Goal: Obtain resource: Download file/media

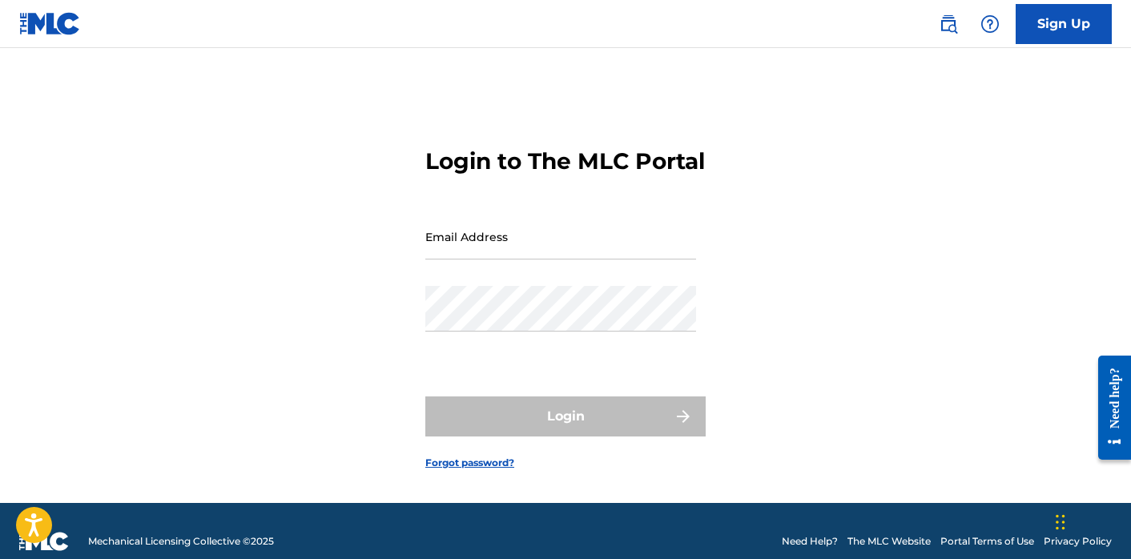
click at [472, 244] on input "Email Address" at bounding box center [560, 237] width 271 height 46
type input "[EMAIL_ADDRESS][DOMAIN_NAME]"
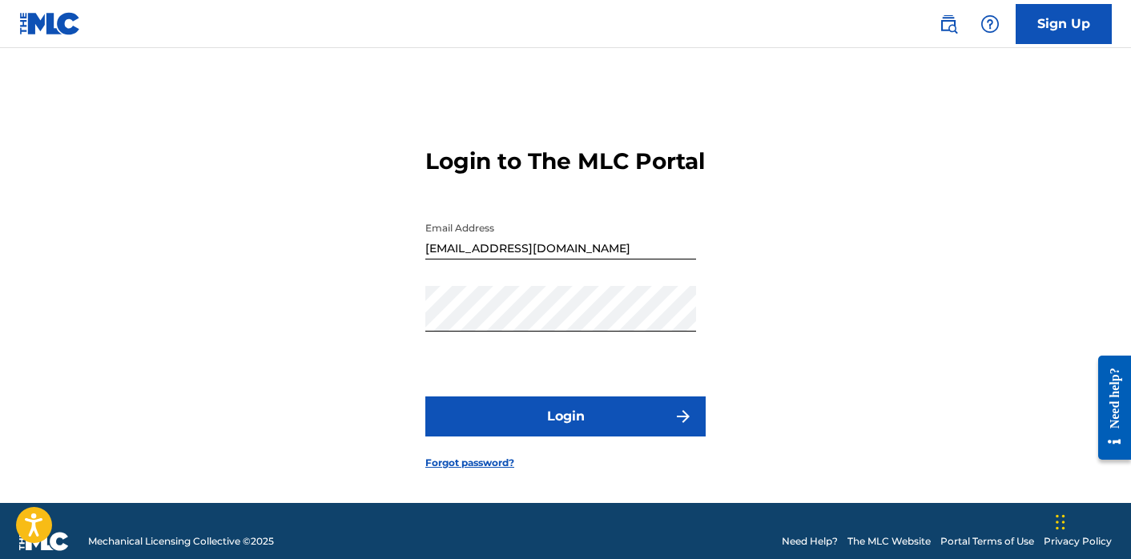
click at [545, 433] on button "Login" at bounding box center [565, 416] width 280 height 40
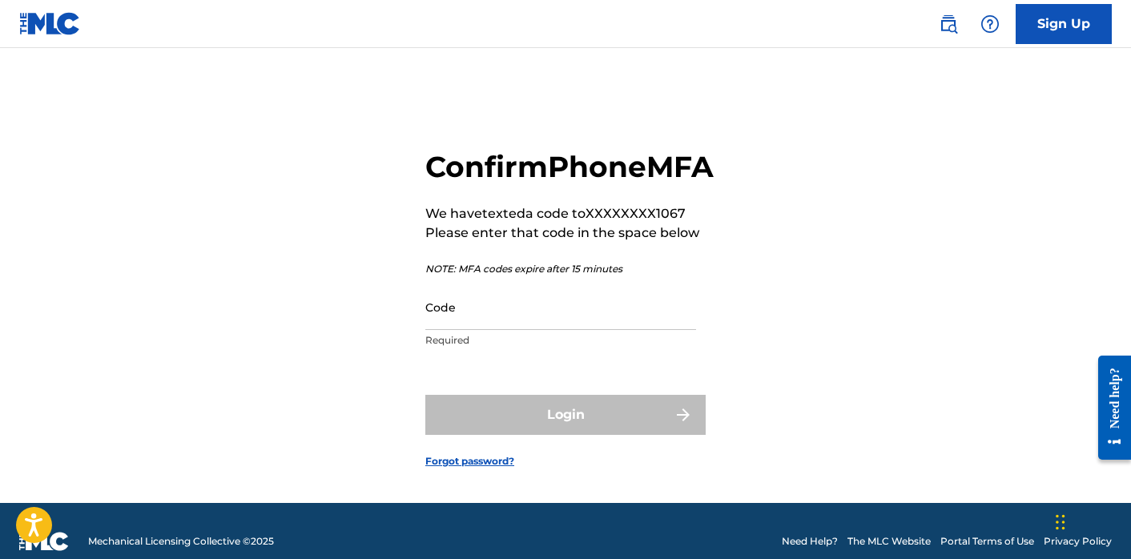
click at [460, 330] on input "Code" at bounding box center [560, 307] width 271 height 46
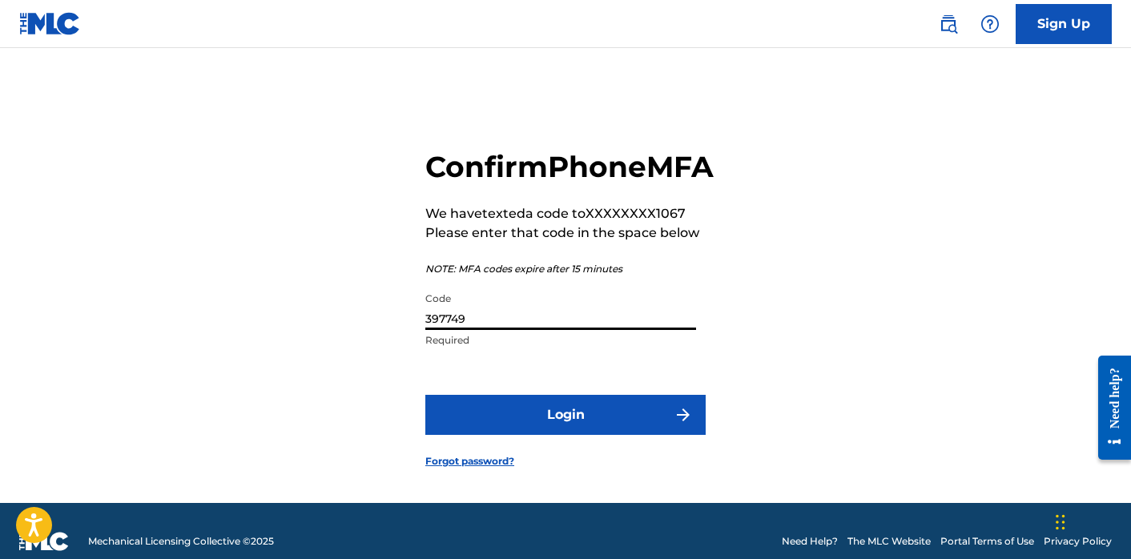
type input "397749"
click at [513, 435] on button "Login" at bounding box center [565, 415] width 280 height 40
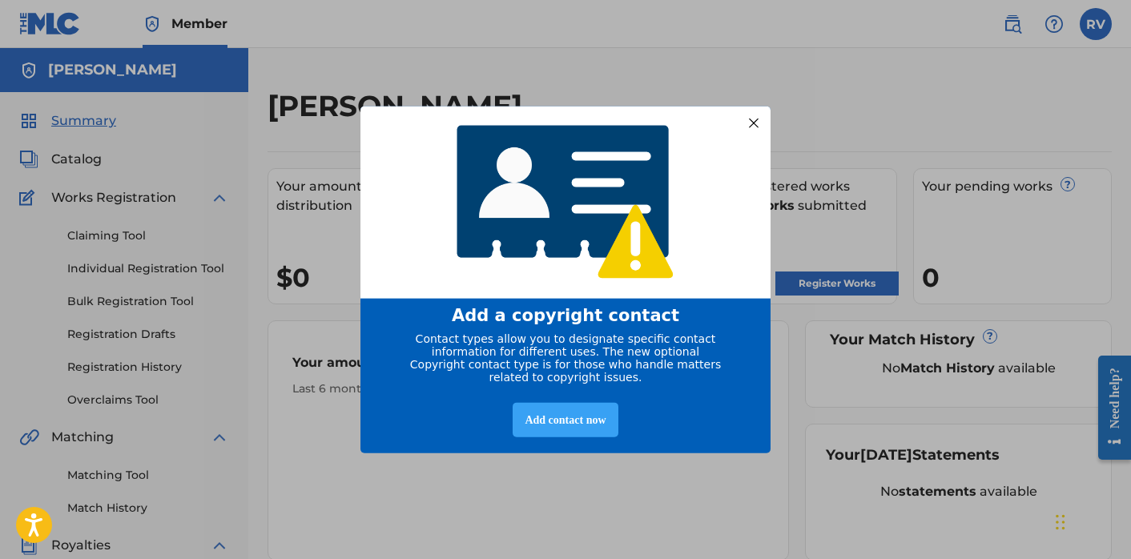
click at [542, 428] on div "Add contact now" at bounding box center [565, 419] width 105 height 34
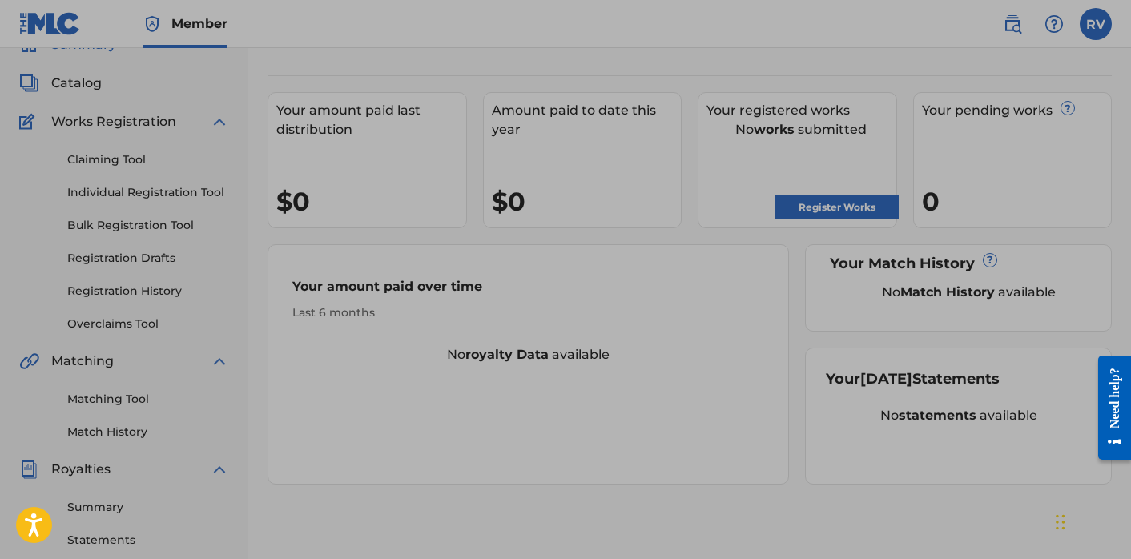
scroll to position [66, 0]
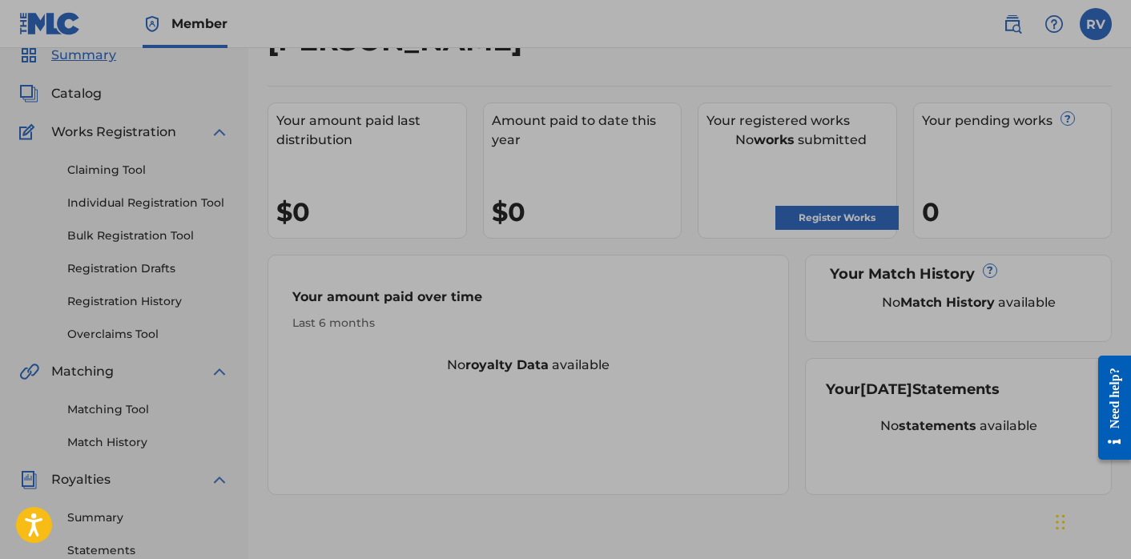
click at [805, 210] on div at bounding box center [565, 372] width 1131 height 876
click at [806, 212] on div at bounding box center [565, 372] width 1131 height 876
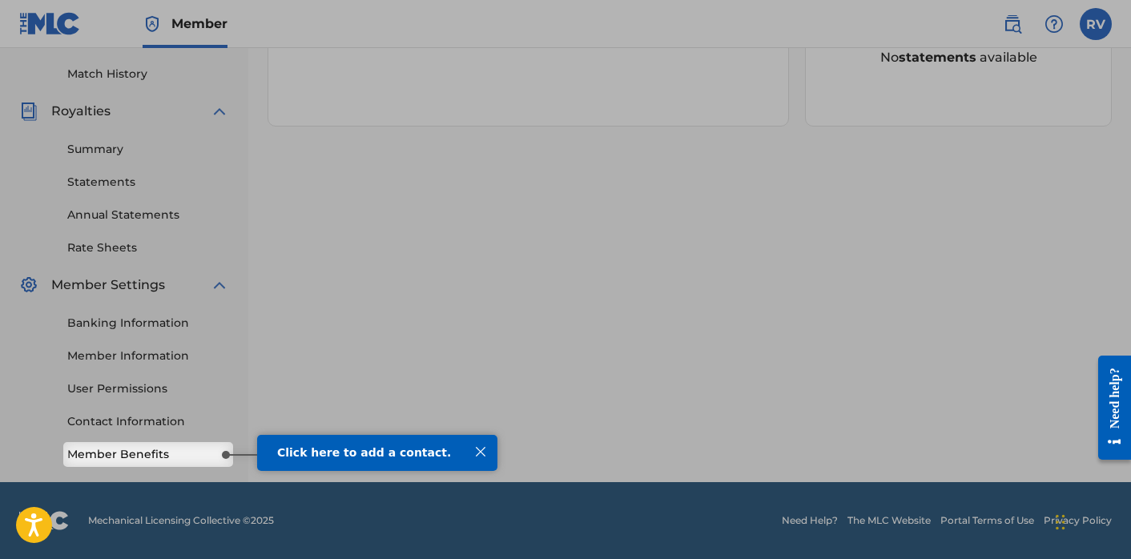
scroll to position [429, 0]
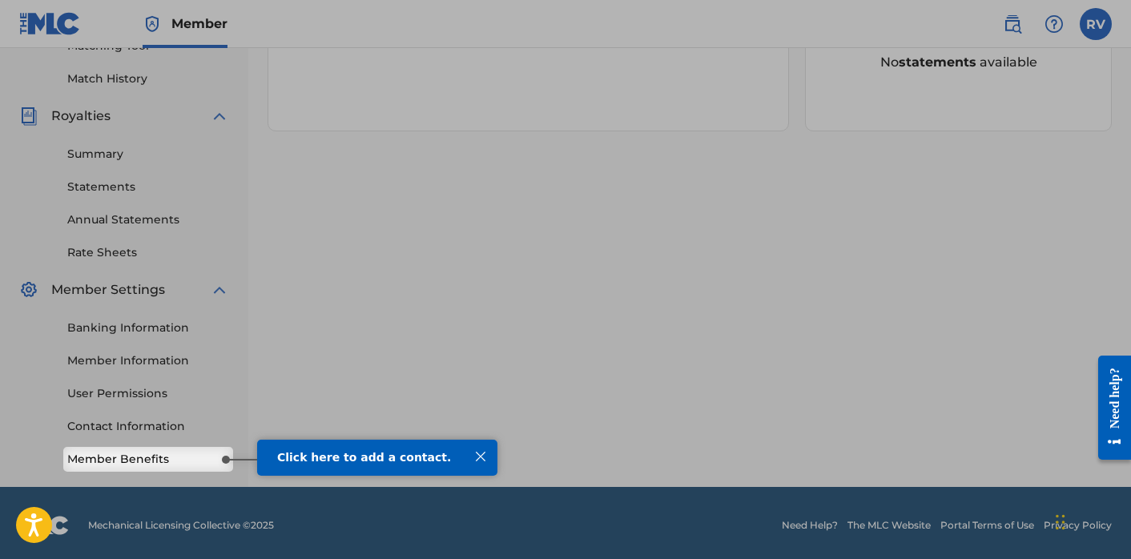
click at [375, 469] on div "Click here to add a contact." at bounding box center [377, 457] width 240 height 37
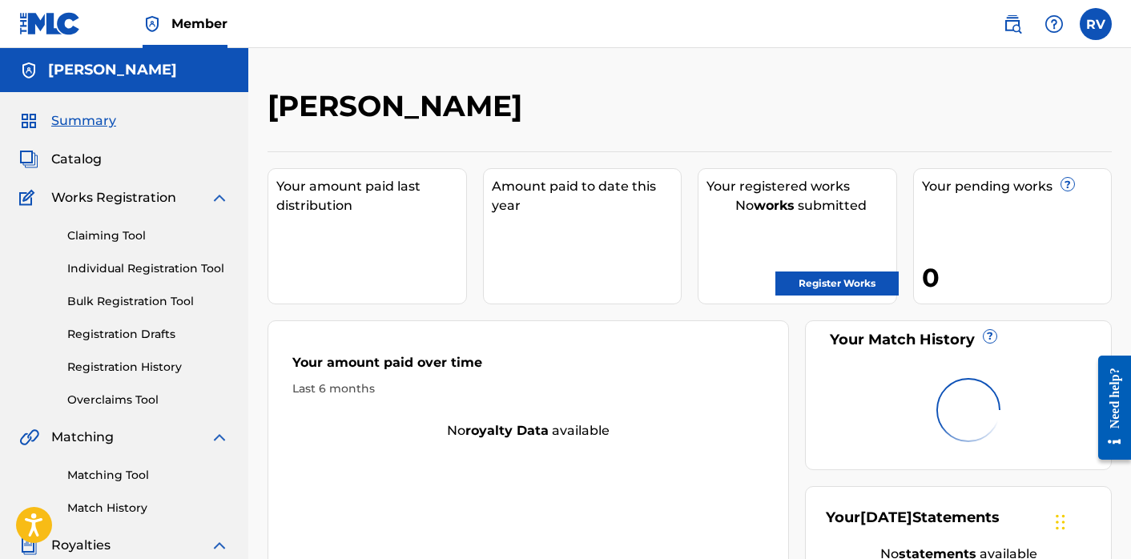
click at [97, 239] on link "Claiming Tool" at bounding box center [148, 235] width 162 height 17
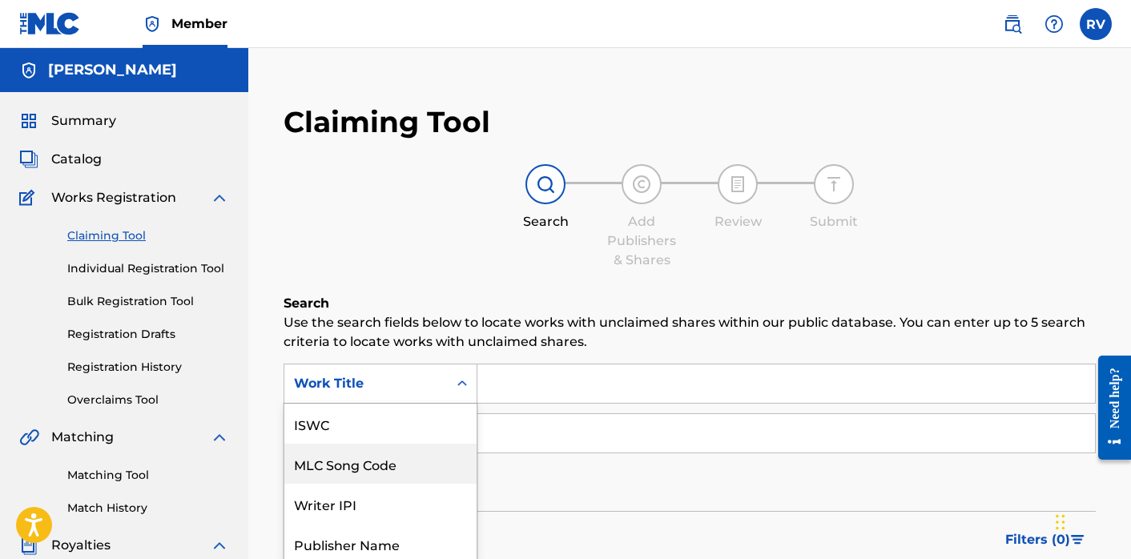
scroll to position [81, 0]
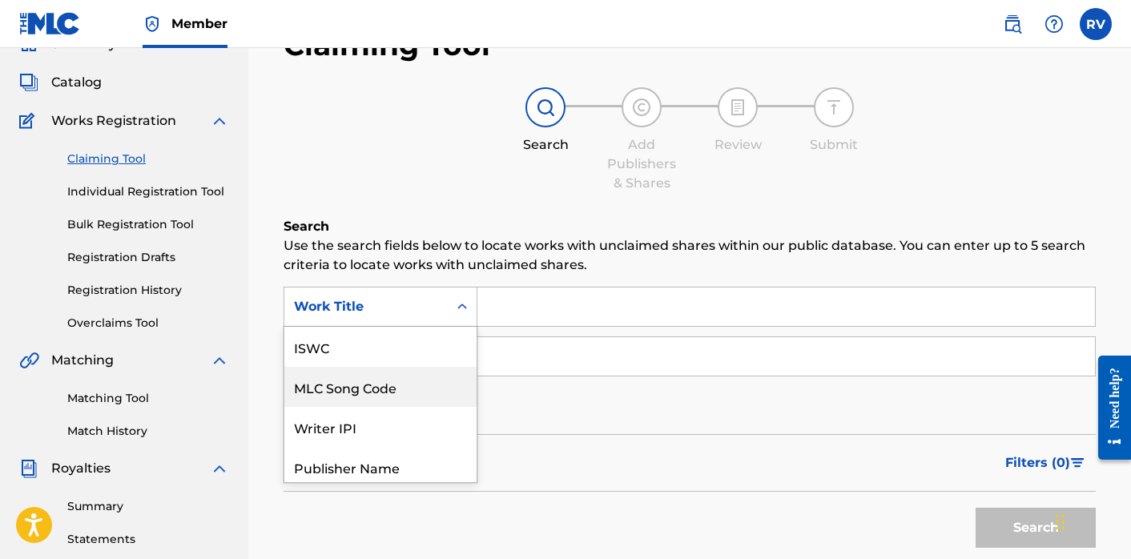
click at [453, 327] on div "MLC Song Code, 2 of 7. 7 results available. Use Up and Down to choose options, …" at bounding box center [380, 307] width 194 height 40
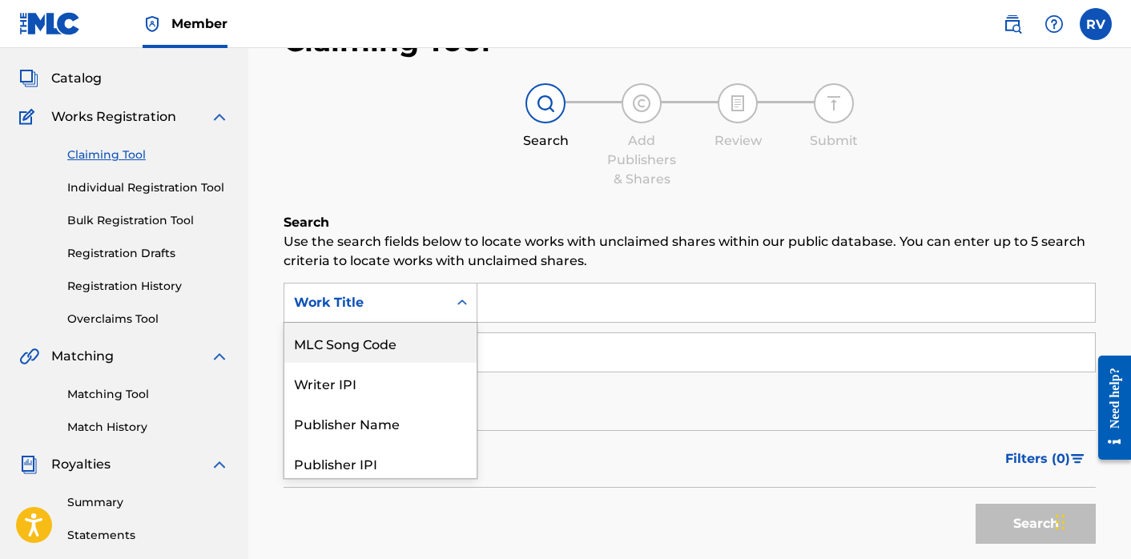
scroll to position [86, 0]
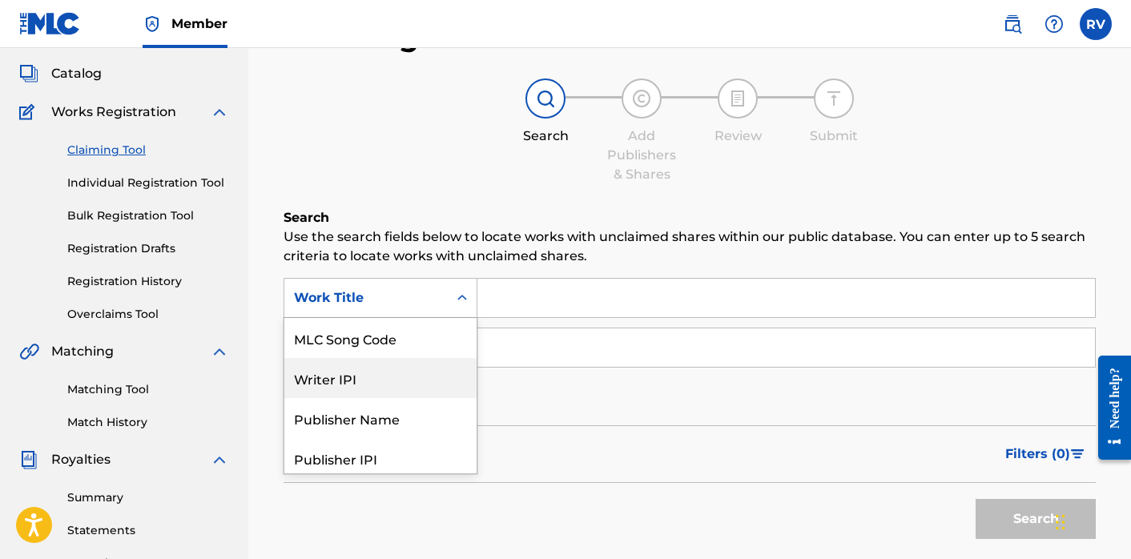
click at [412, 388] on div "Writer IPI" at bounding box center [380, 378] width 192 height 40
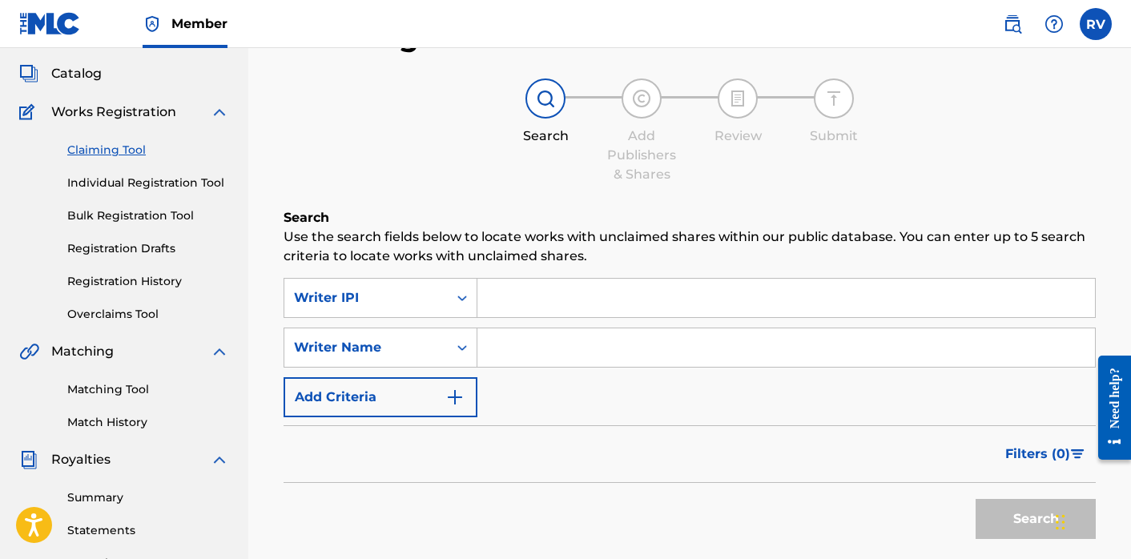
click at [504, 302] on input "Search Form" at bounding box center [785, 298] width 617 height 38
paste input "W9"
type input "W9"
click at [504, 302] on input "W9" at bounding box center [785, 298] width 617 height 38
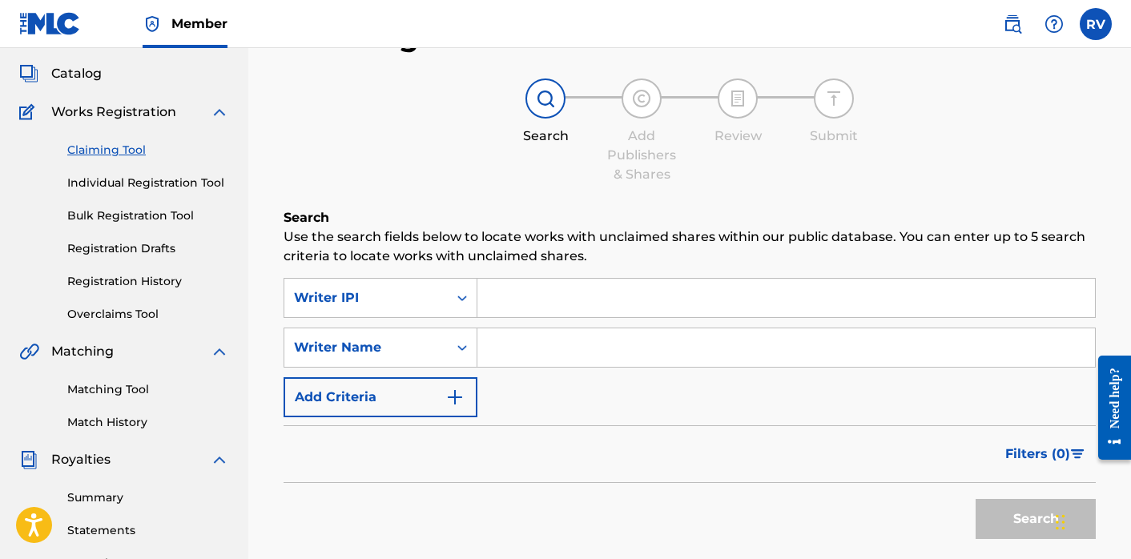
paste input "726205463"
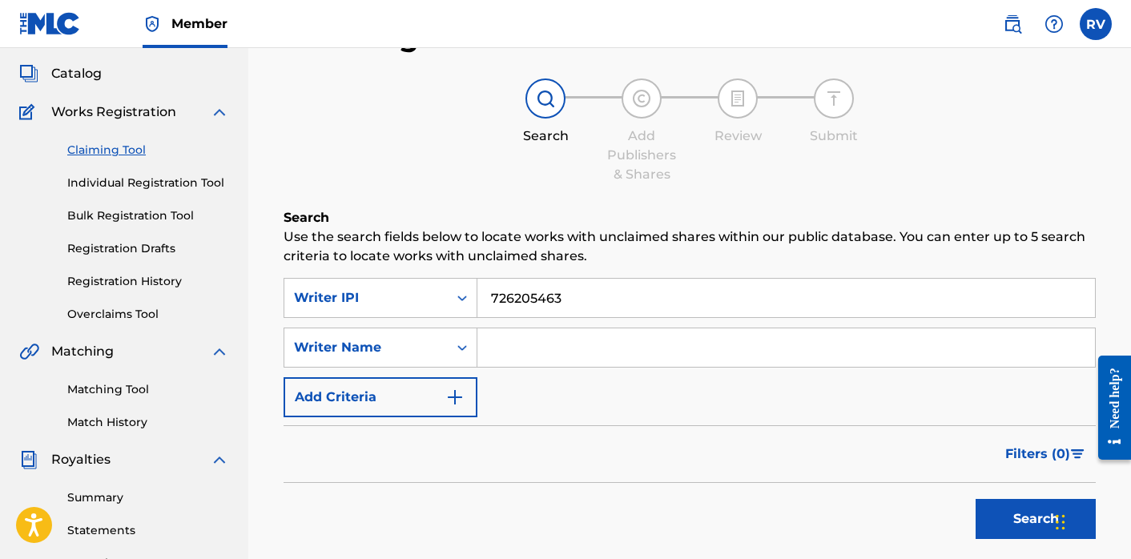
type input "726205463"
click at [508, 344] on input "Search Form" at bounding box center [785, 347] width 617 height 38
type input "[PERSON_NAME]"
click at [1003, 514] on button "Search" at bounding box center [1035, 519] width 120 height 40
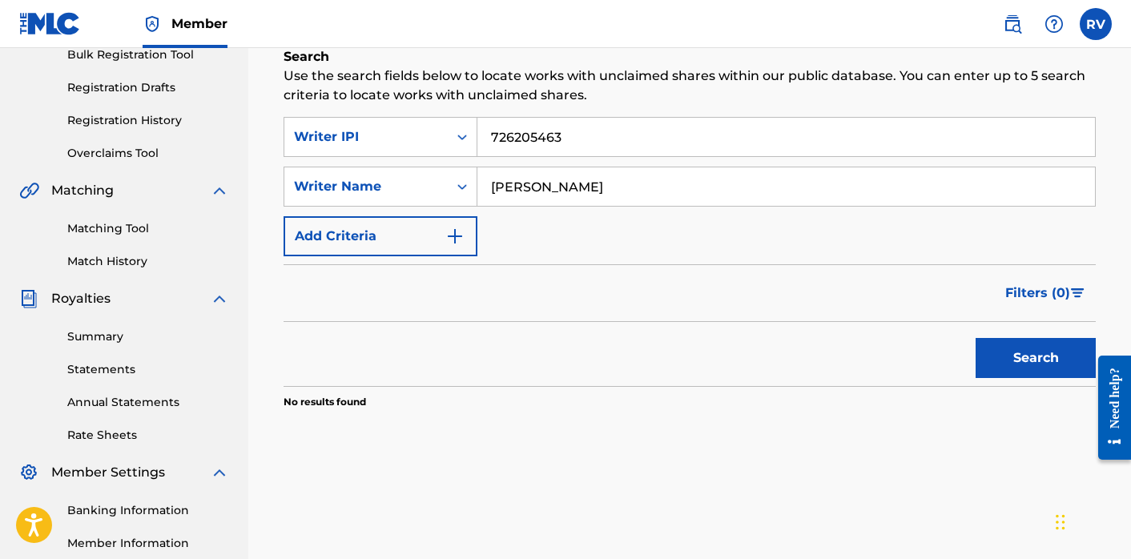
scroll to position [159, 0]
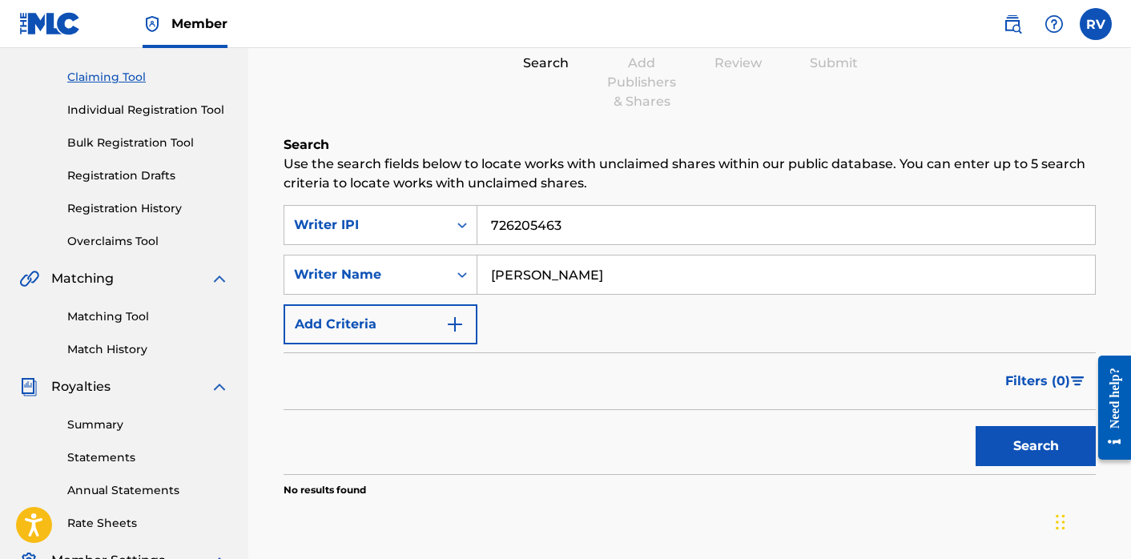
click at [492, 227] on input "726205463" at bounding box center [785, 225] width 617 height 38
type input "00726205463"
click at [975, 426] on button "Search" at bounding box center [1035, 446] width 120 height 40
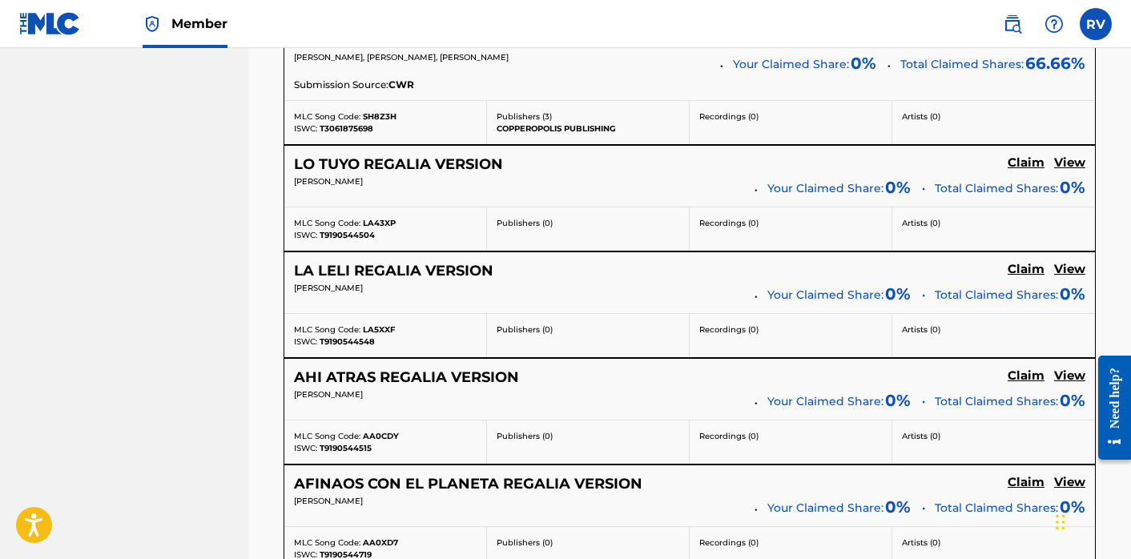
scroll to position [1453, 0]
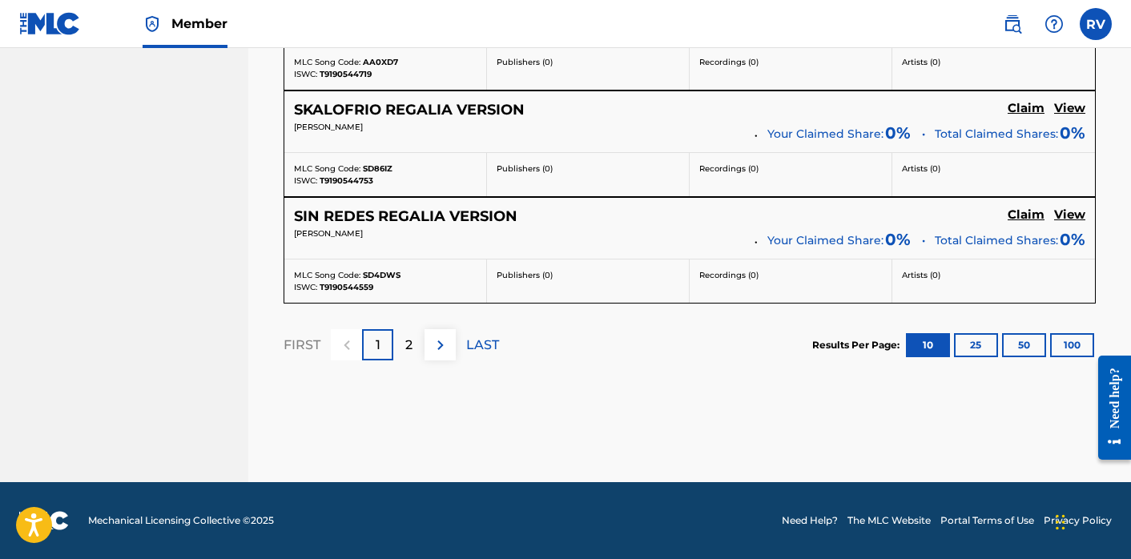
click at [409, 346] on p "2" at bounding box center [408, 345] width 7 height 19
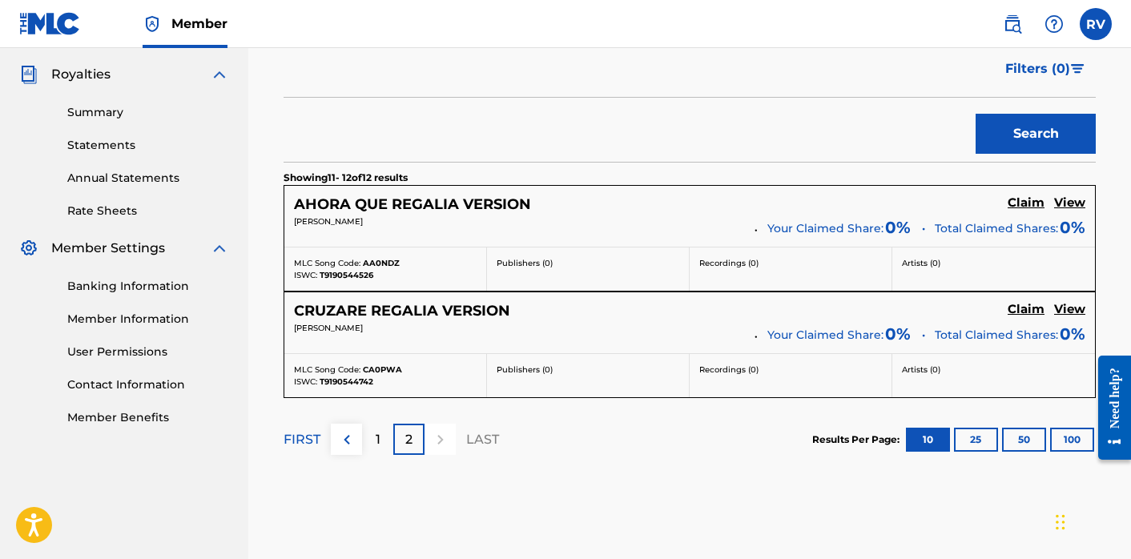
scroll to position [497, 0]
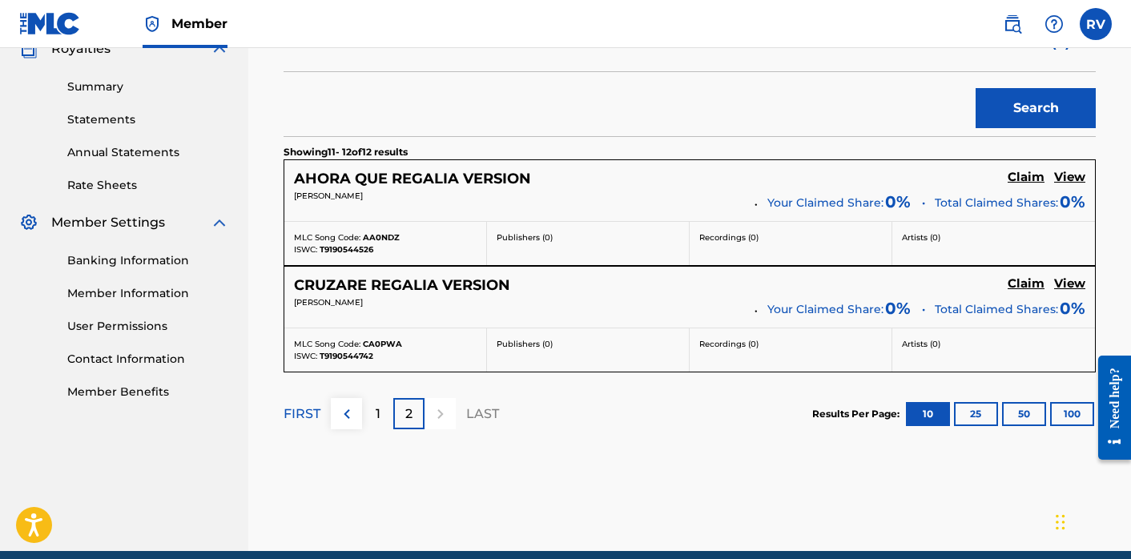
click at [373, 410] on div "1" at bounding box center [377, 413] width 31 height 31
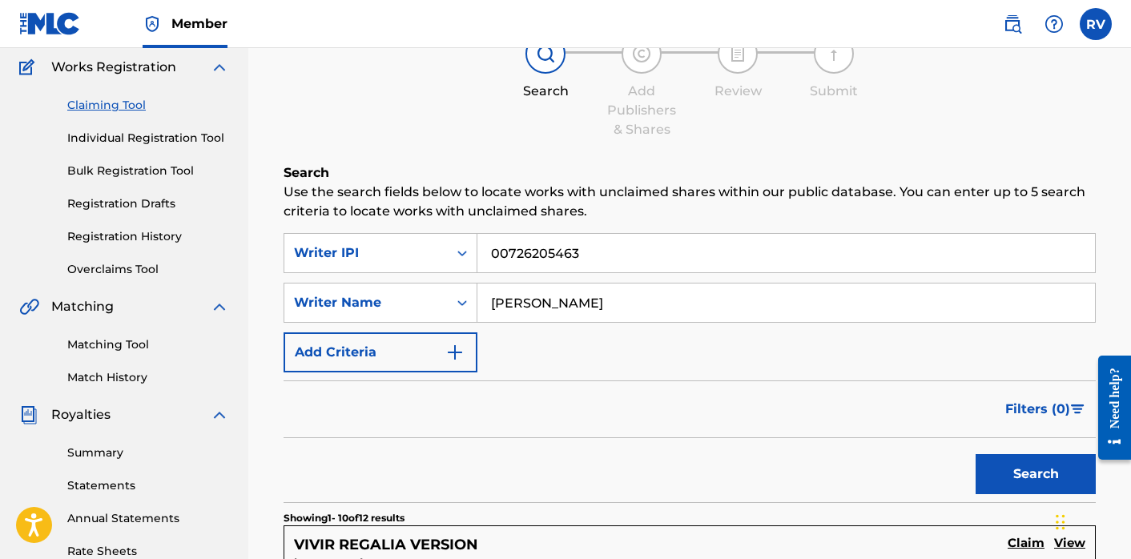
scroll to position [0, 0]
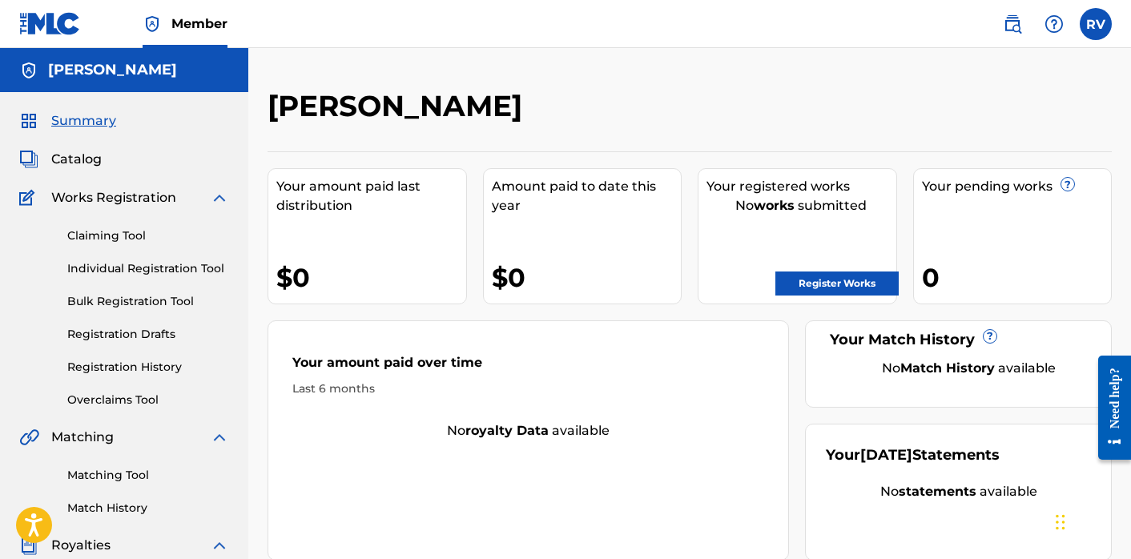
click at [108, 238] on link "Claiming Tool" at bounding box center [148, 235] width 162 height 17
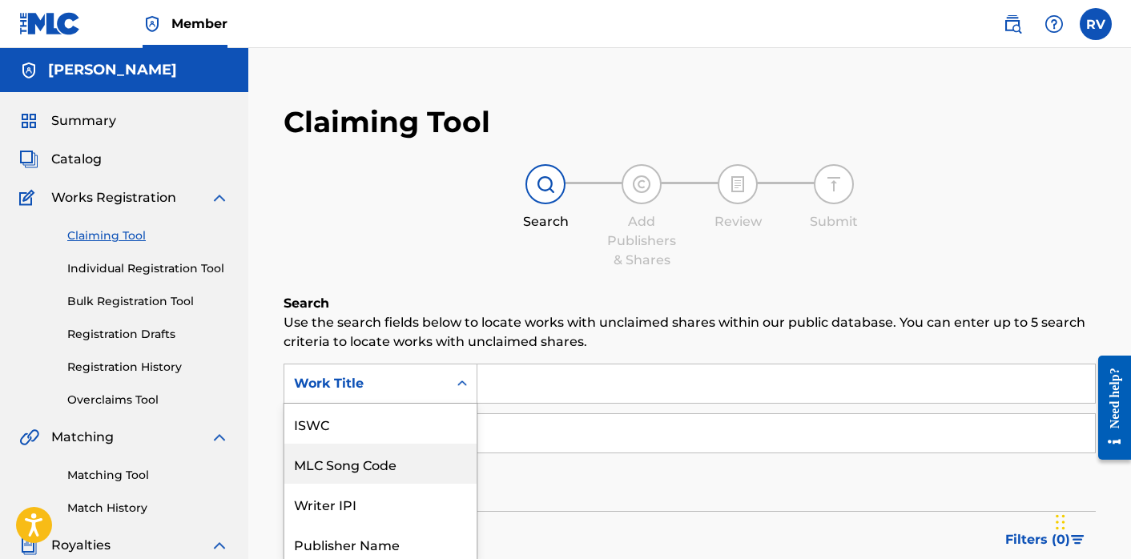
click at [460, 390] on div "MLC Song Code, 2 of 7. 7 results available. Use Up and Down to choose options, …" at bounding box center [380, 384] width 194 height 40
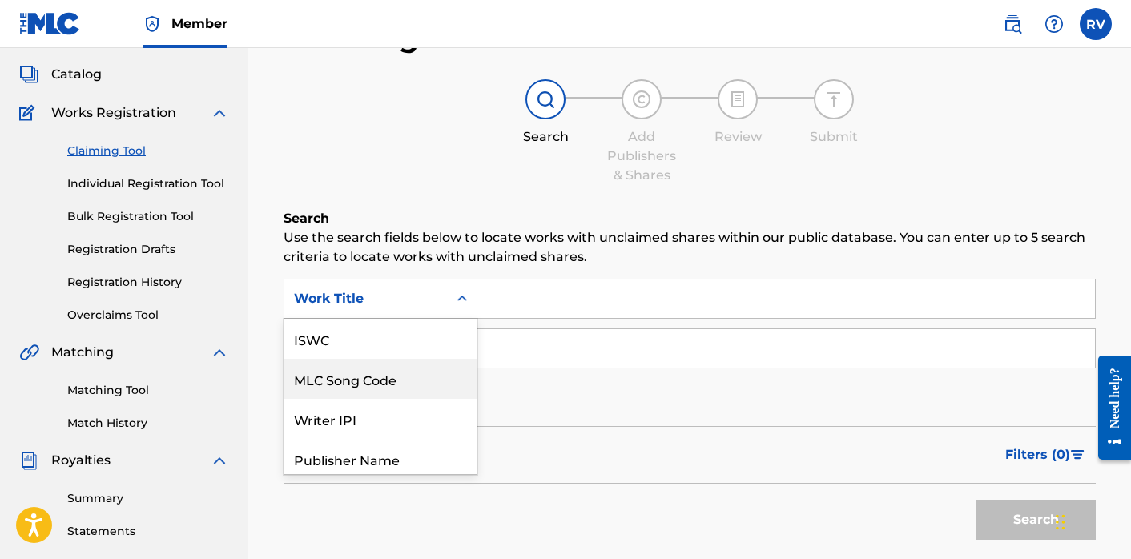
scroll to position [40, 0]
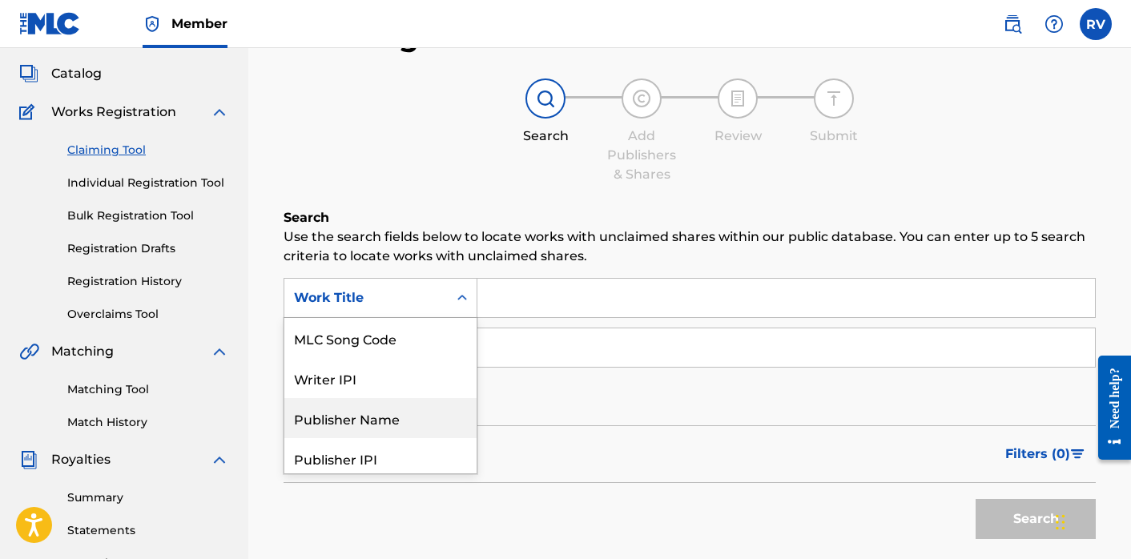
click at [436, 416] on div "Publisher Name" at bounding box center [380, 418] width 192 height 40
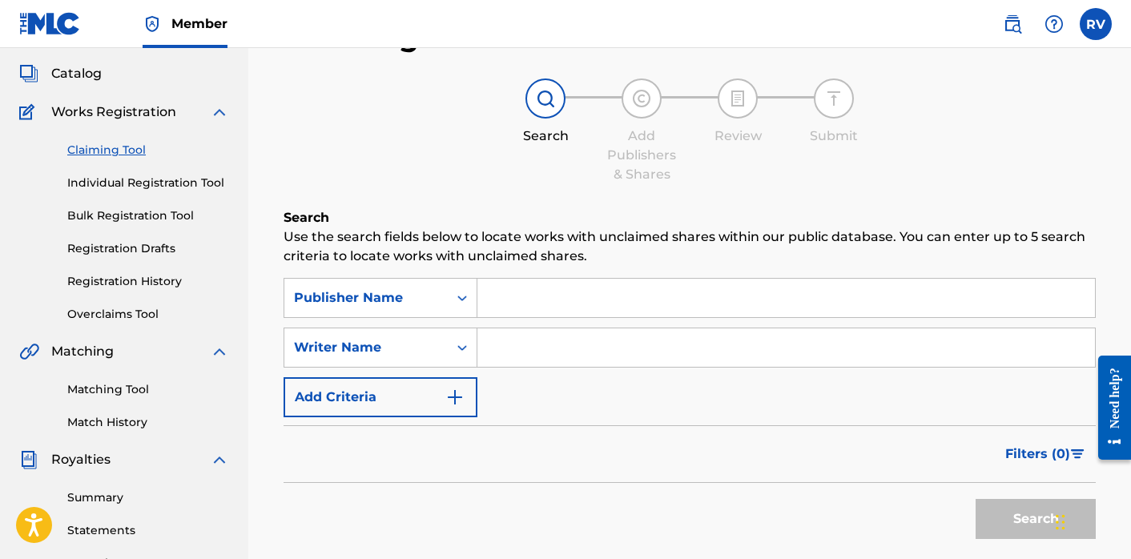
click at [505, 312] on input "Search Form" at bounding box center [785, 298] width 617 height 38
type input "Sonic Nomads Publishing"
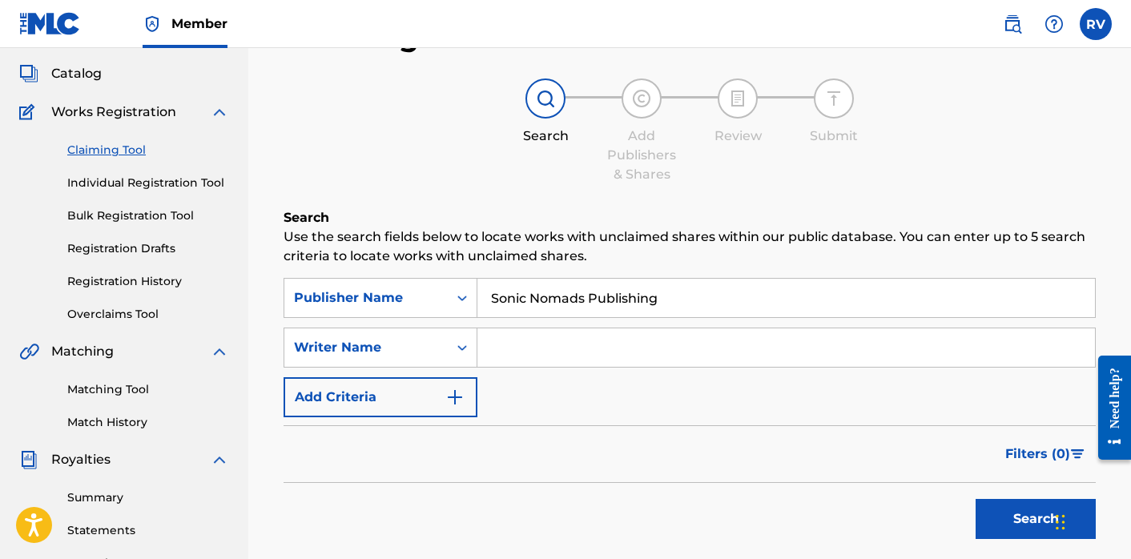
click at [985, 516] on button "Search" at bounding box center [1035, 519] width 120 height 40
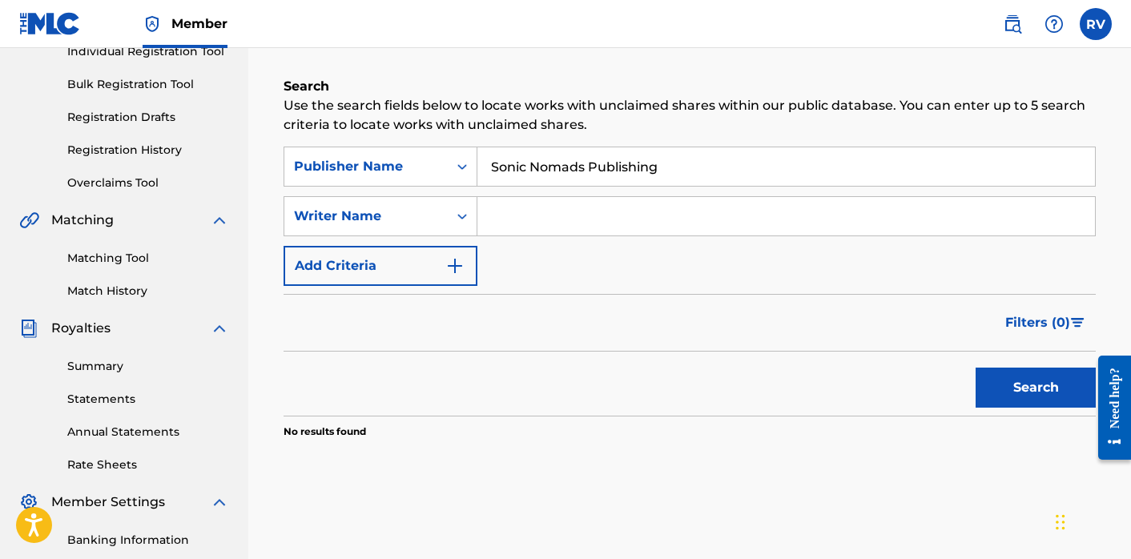
scroll to position [220, 0]
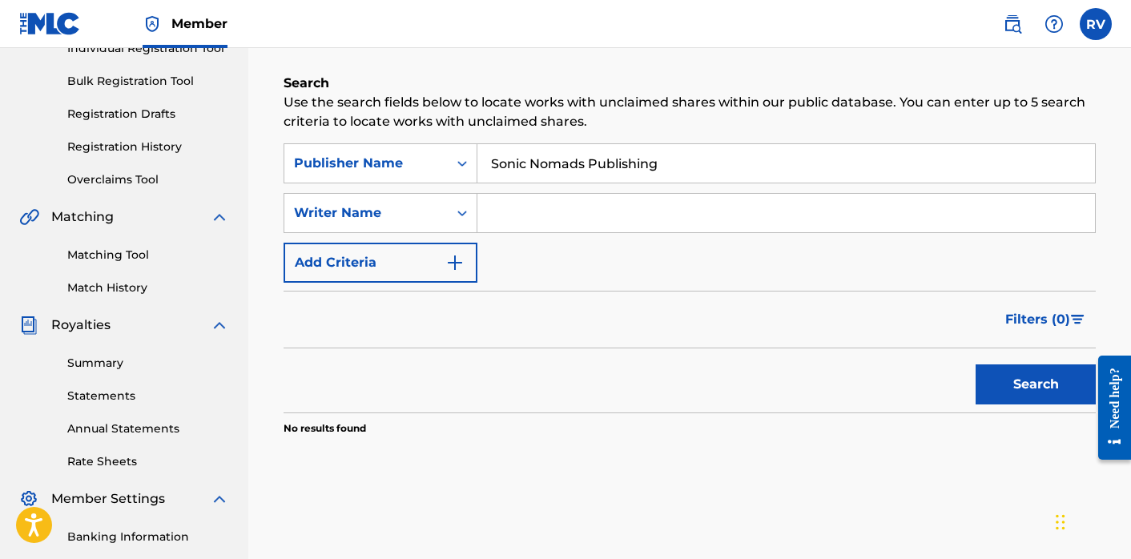
click at [1039, 376] on button "Search" at bounding box center [1035, 384] width 120 height 40
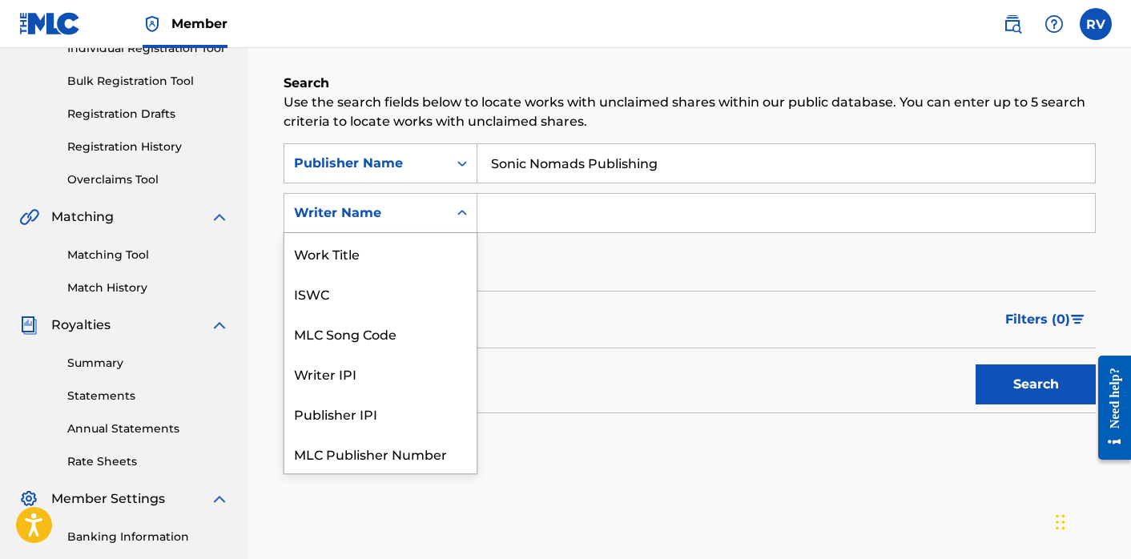
click at [466, 217] on icon "Search Form" at bounding box center [462, 213] width 16 height 16
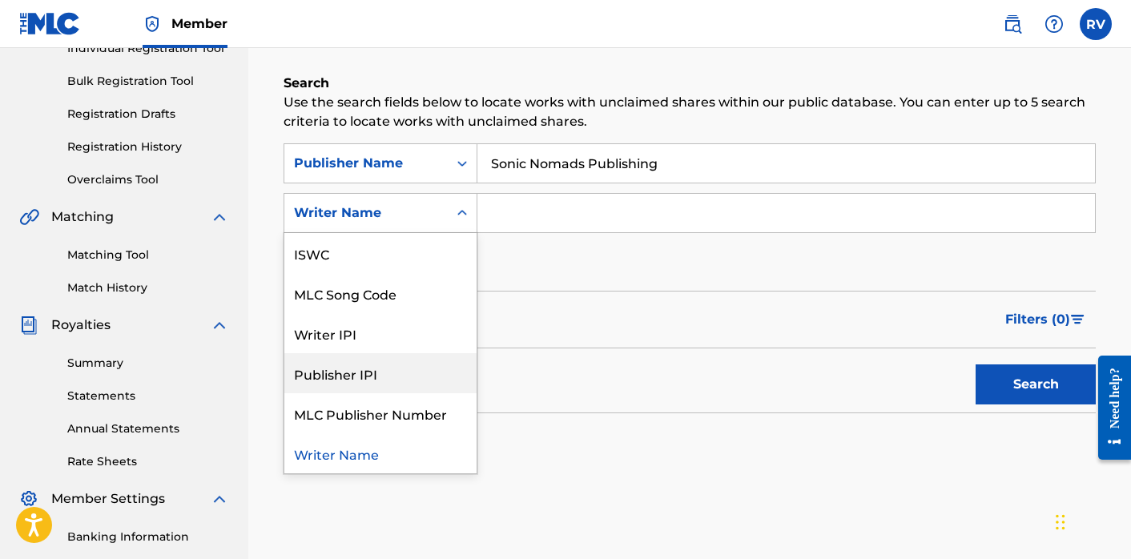
click at [409, 376] on div "Publisher IPI" at bounding box center [380, 373] width 192 height 40
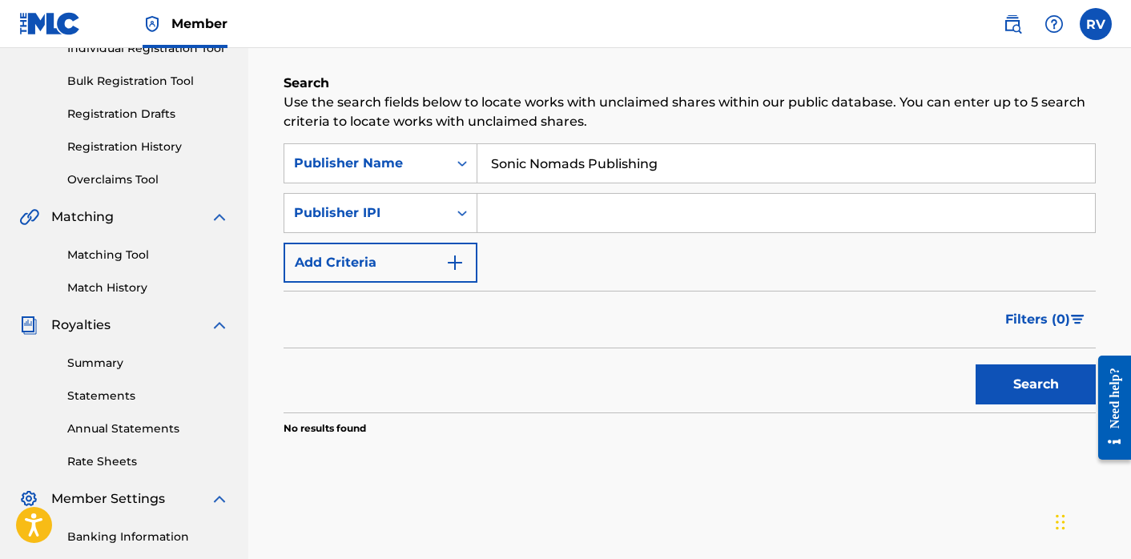
click at [508, 228] on input "Search Form" at bounding box center [785, 213] width 617 height 38
paste input "01019051697"
type input "01019051697"
click at [993, 384] on button "Search" at bounding box center [1035, 384] width 120 height 40
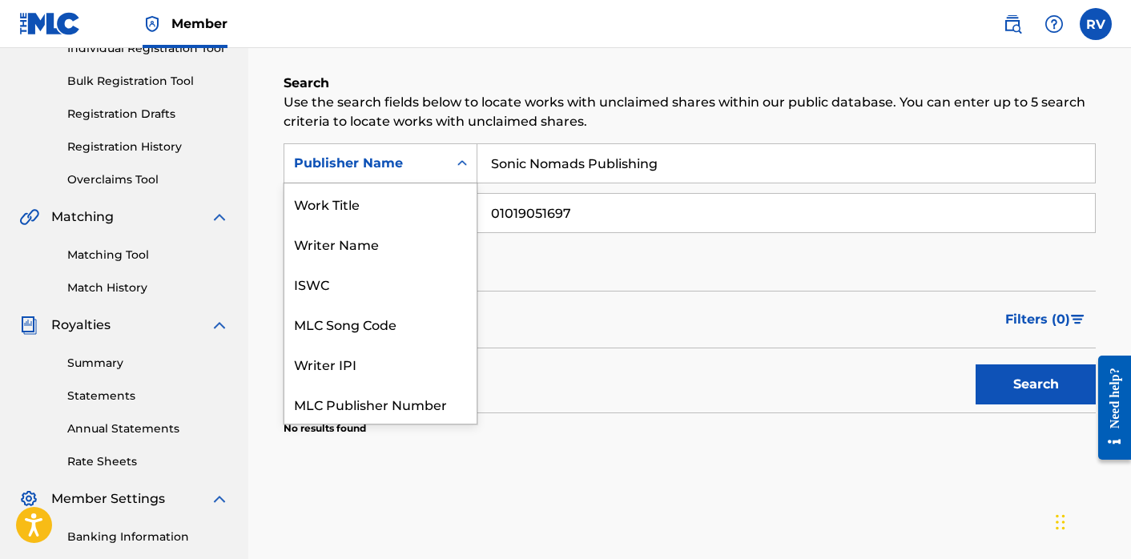
click at [458, 171] on icon "Search Form" at bounding box center [462, 163] width 16 height 16
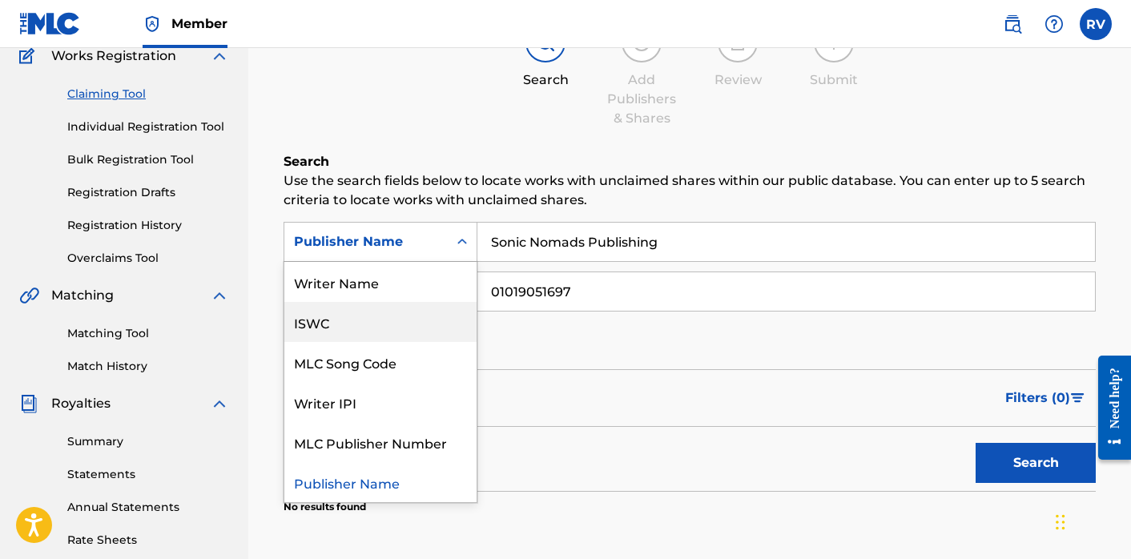
scroll to position [143, 0]
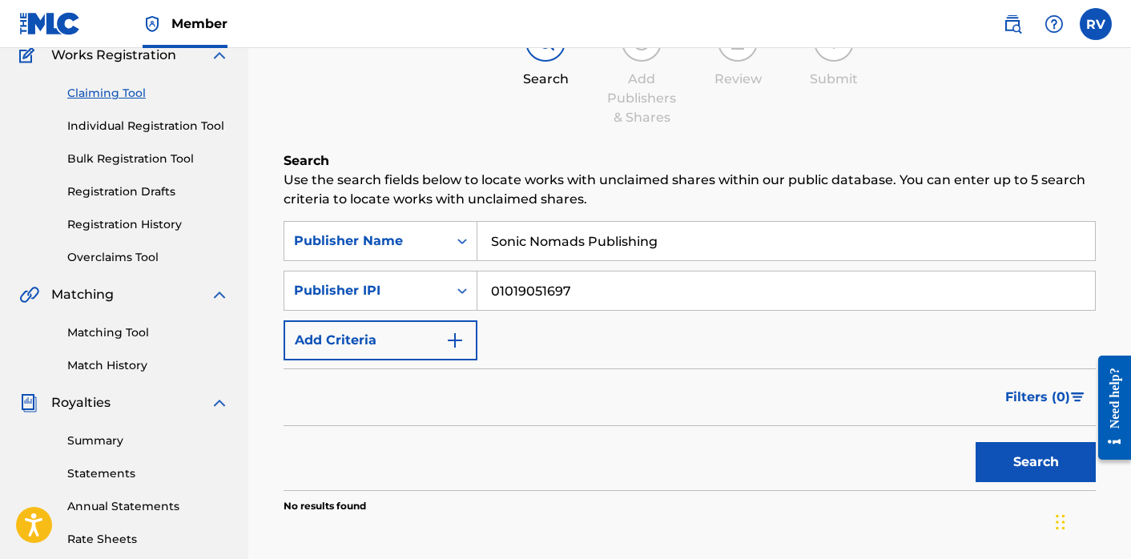
click at [137, 186] on link "Registration Drafts" at bounding box center [148, 191] width 162 height 17
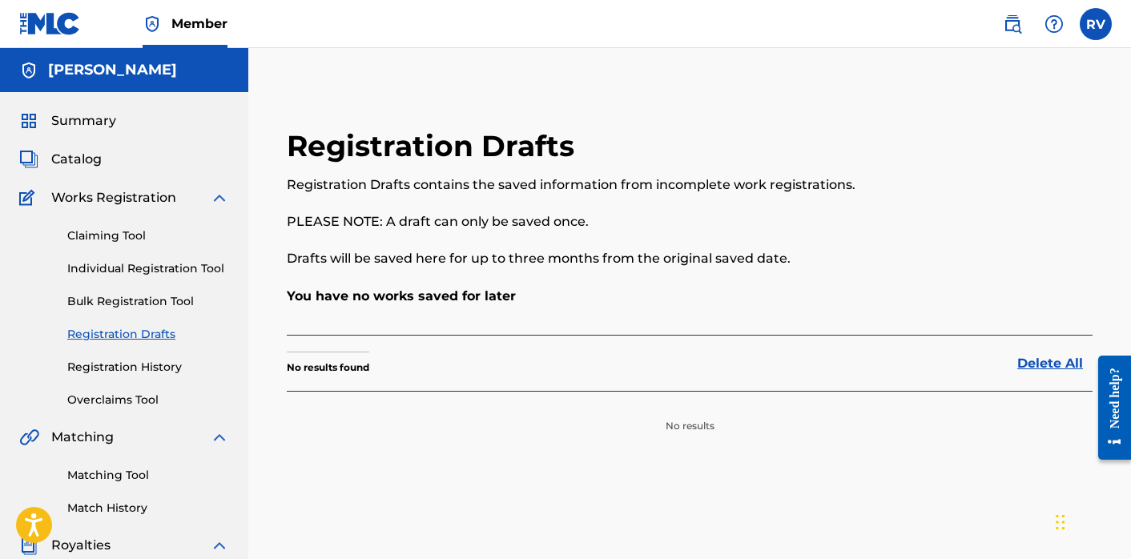
click at [113, 273] on link "Individual Registration Tool" at bounding box center [148, 268] width 162 height 17
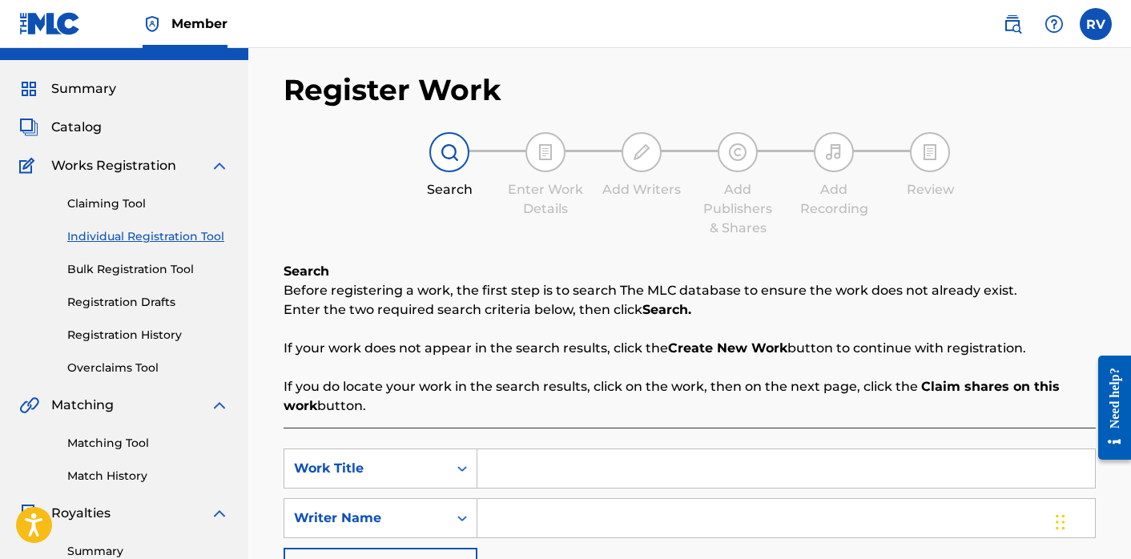
scroll to position [33, 0]
click at [147, 272] on link "Bulk Registration Tool" at bounding box center [148, 268] width 162 height 17
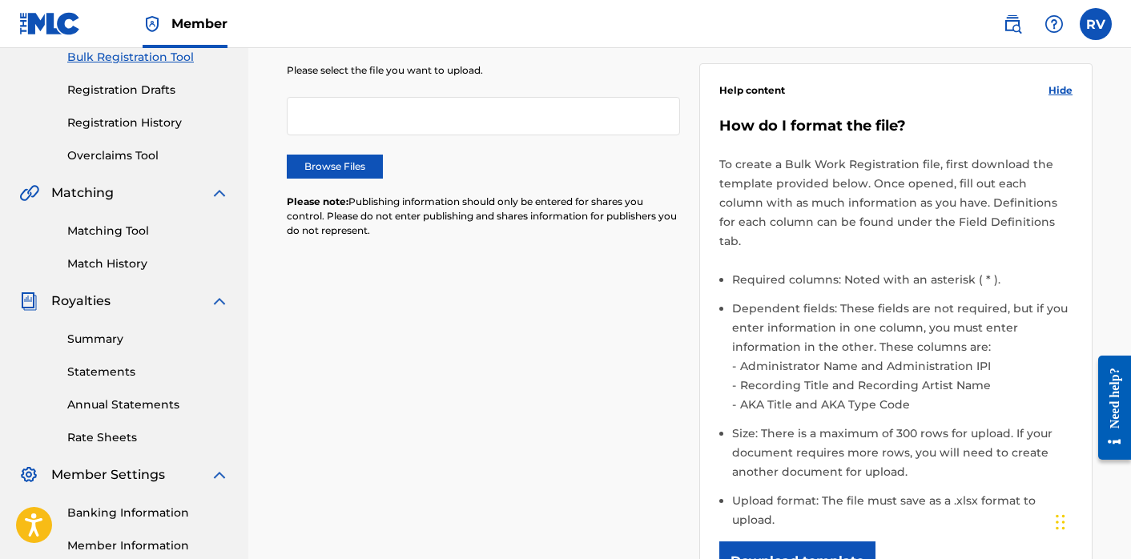
scroll to position [247, 0]
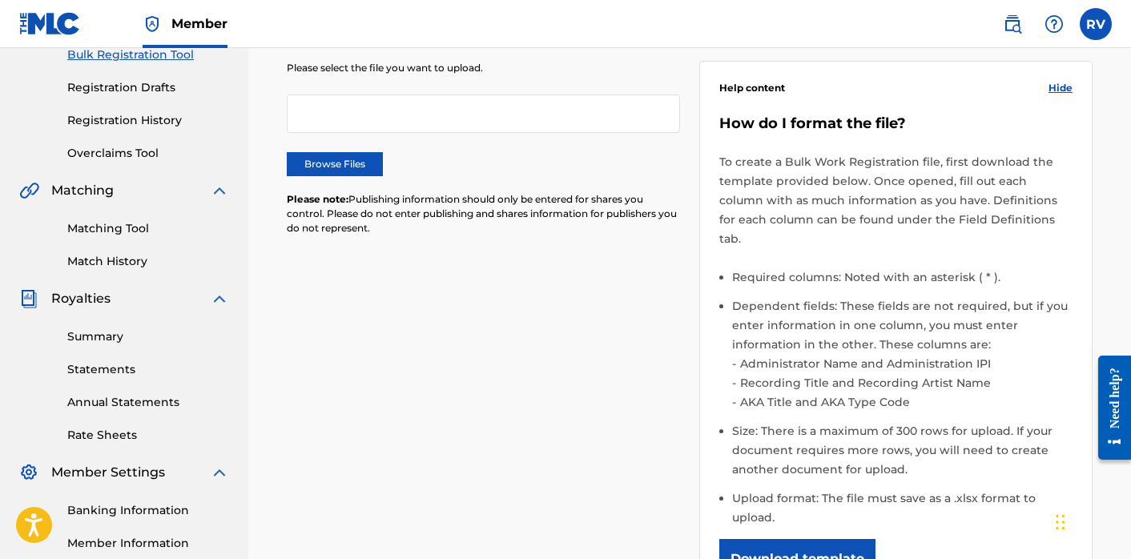
click at [742, 539] on button "Download template" at bounding box center [797, 559] width 156 height 40
